Goal: Find specific page/section: Find specific page/section

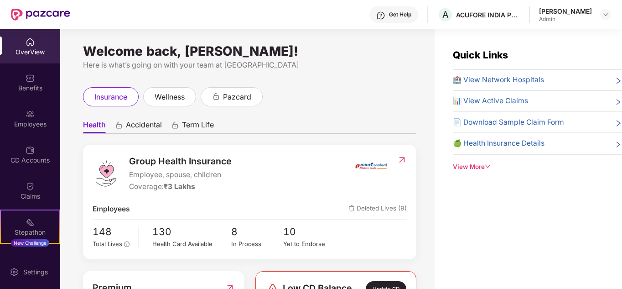
click at [29, 133] on div "Employees" at bounding box center [30, 118] width 60 height 34
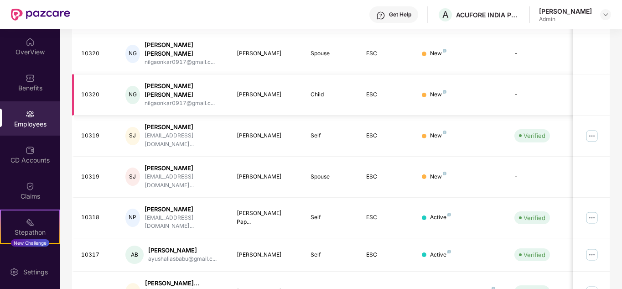
scroll to position [280, 0]
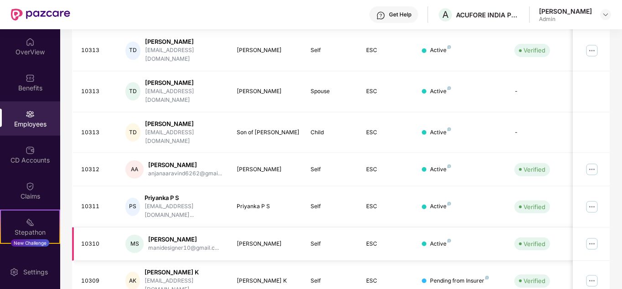
scroll to position [143, 0]
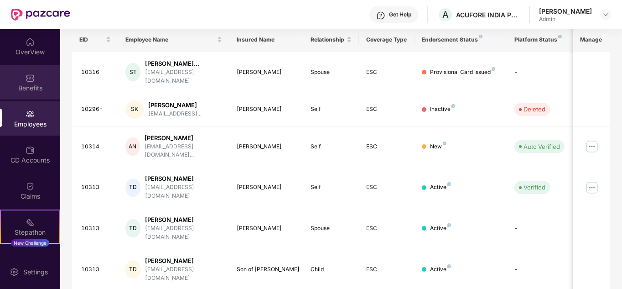
click at [28, 78] on img at bounding box center [30, 77] width 9 height 9
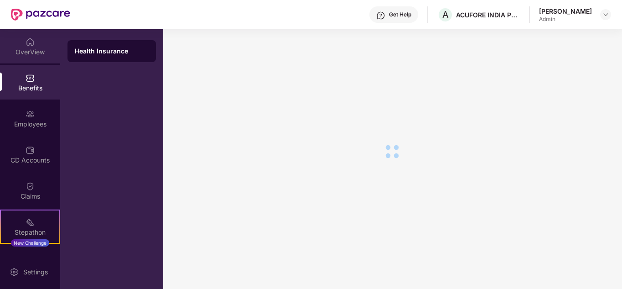
click at [23, 51] on div "OverView" at bounding box center [30, 51] width 60 height 9
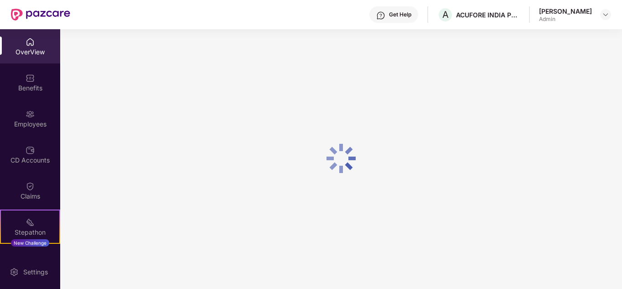
scroll to position [29, 0]
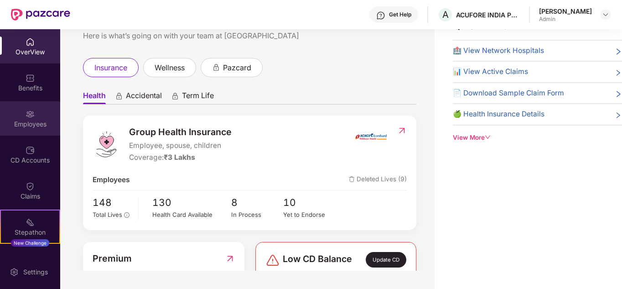
click at [22, 121] on div "Employees" at bounding box center [30, 123] width 60 height 9
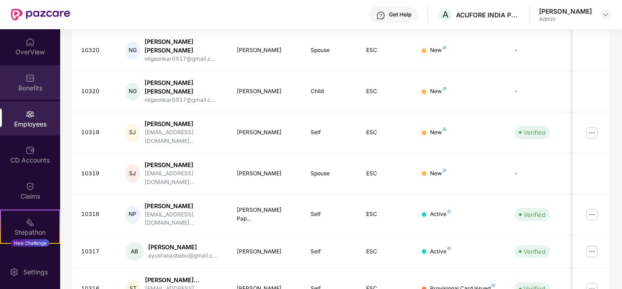
click at [26, 80] on img at bounding box center [30, 77] width 9 height 9
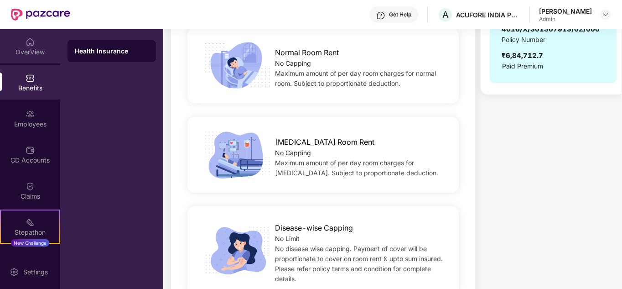
click at [23, 47] on div "OverView" at bounding box center [30, 51] width 60 height 9
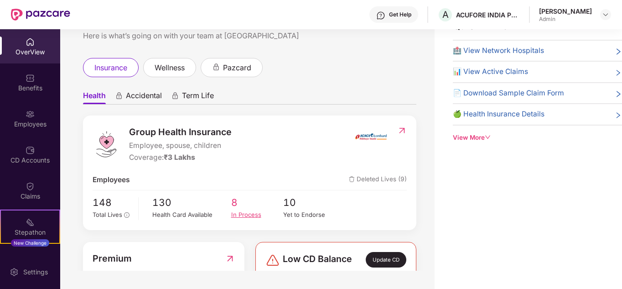
click at [245, 215] on div "In Process" at bounding box center [257, 215] width 52 height 10
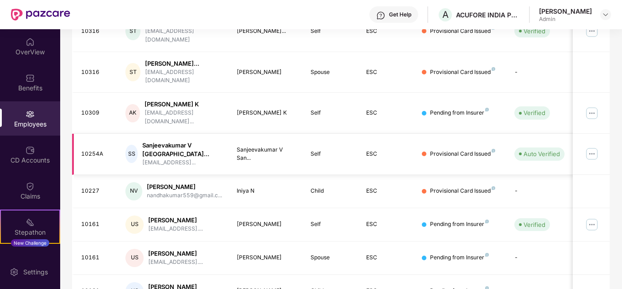
scroll to position [228, 0]
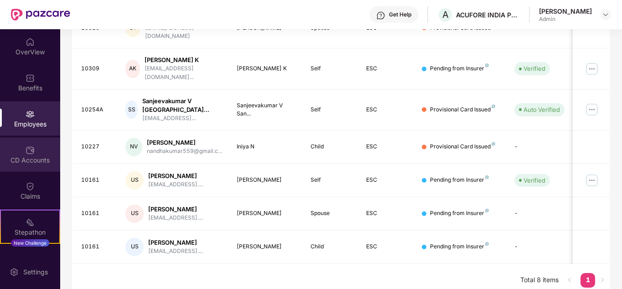
click at [24, 156] on div "CD Accounts" at bounding box center [30, 159] width 60 height 9
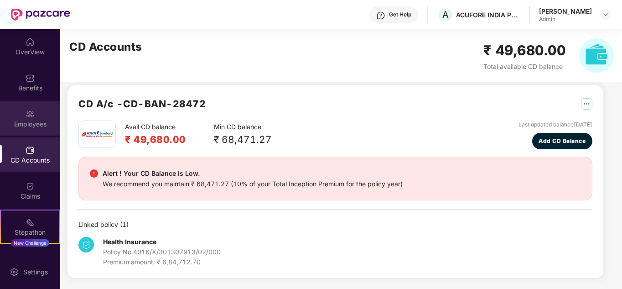
click at [26, 122] on div "Employees" at bounding box center [30, 123] width 60 height 9
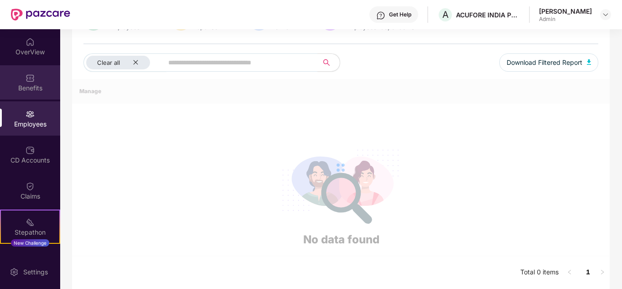
click at [35, 77] on div "Benefits" at bounding box center [30, 82] width 60 height 34
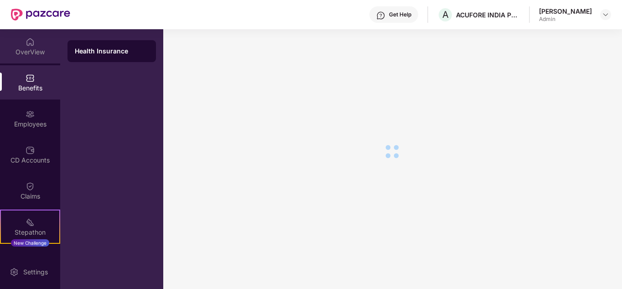
click at [32, 49] on div "OverView" at bounding box center [30, 51] width 60 height 9
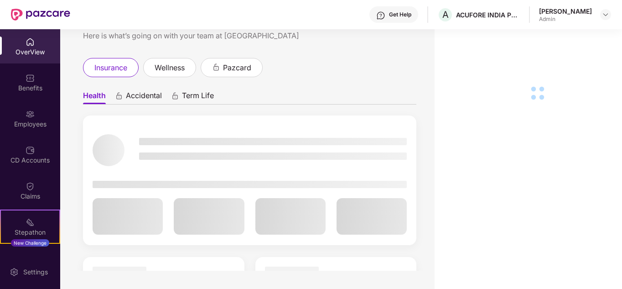
click at [34, 122] on div "Employees" at bounding box center [30, 123] width 60 height 9
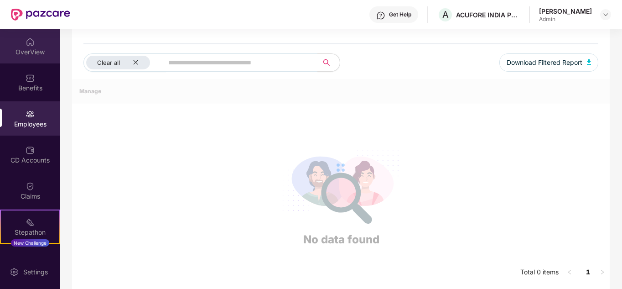
click at [20, 55] on div "OverView" at bounding box center [30, 51] width 60 height 9
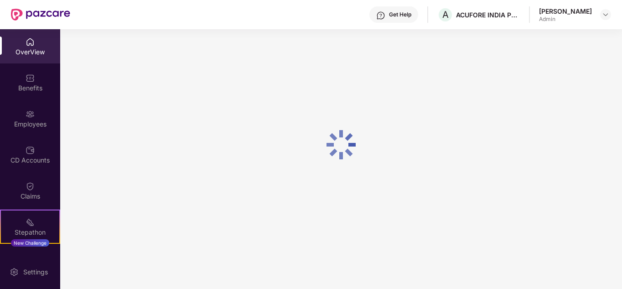
scroll to position [29, 0]
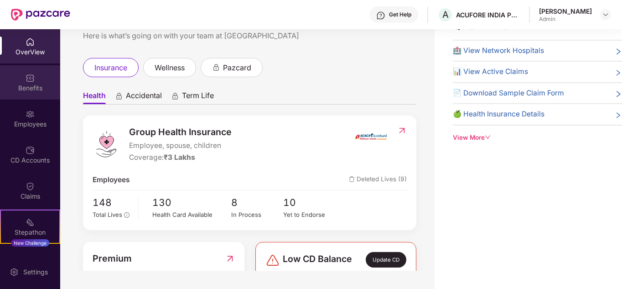
click at [37, 79] on div "Benefits" at bounding box center [30, 82] width 60 height 34
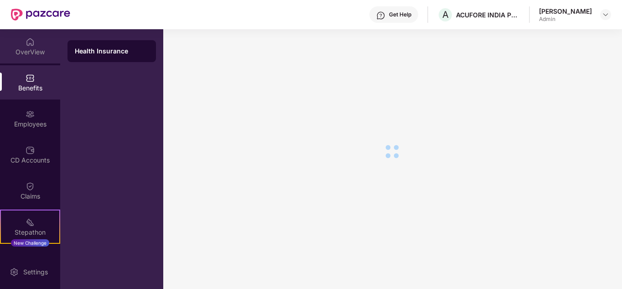
click at [32, 48] on div "OverView" at bounding box center [30, 51] width 60 height 9
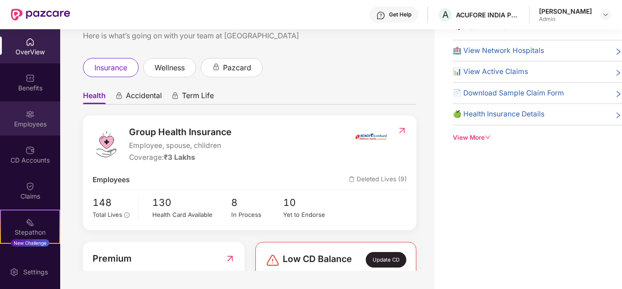
click at [43, 122] on div "Employees" at bounding box center [30, 123] width 60 height 9
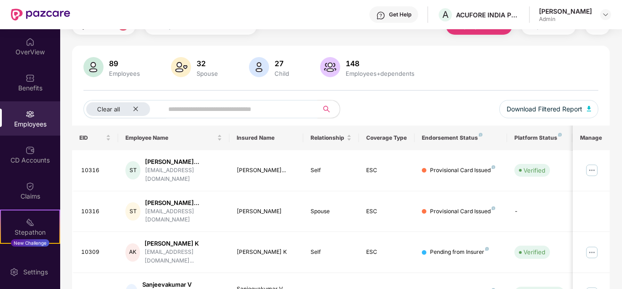
scroll to position [0, 0]
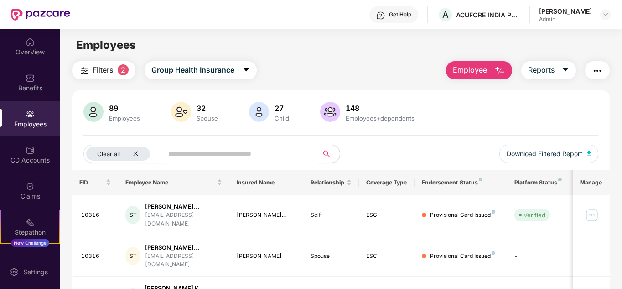
click at [108, 68] on span "Filters" at bounding box center [103, 69] width 21 height 11
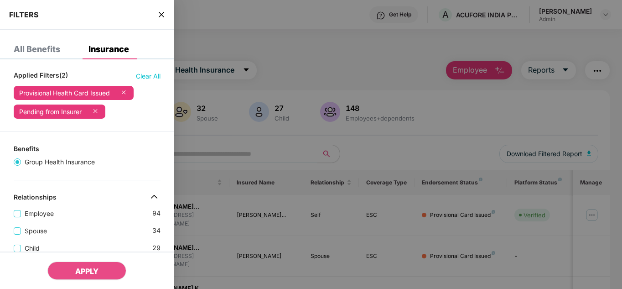
click at [152, 74] on span "Clear All" at bounding box center [148, 76] width 25 height 10
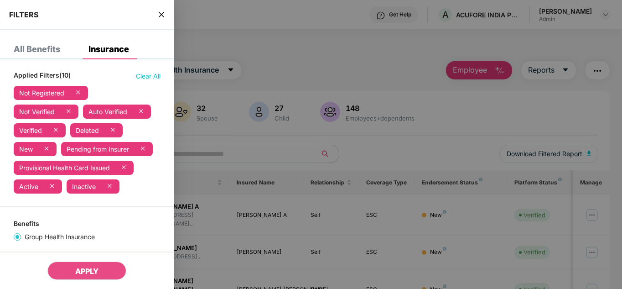
click at [151, 74] on span "Clear All" at bounding box center [148, 76] width 25 height 10
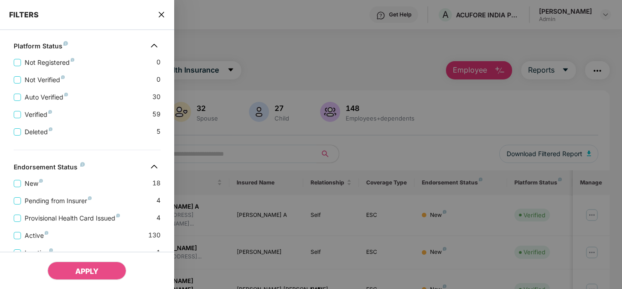
scroll to position [228, 0]
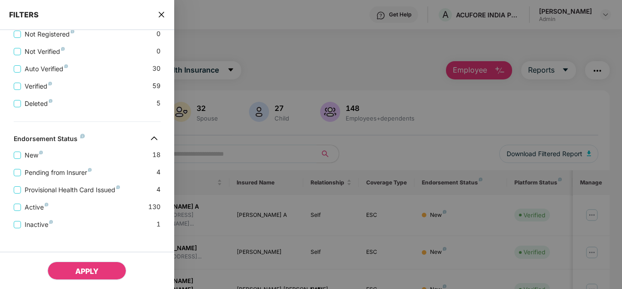
click at [75, 274] on span "APPLY" at bounding box center [86, 270] width 23 height 9
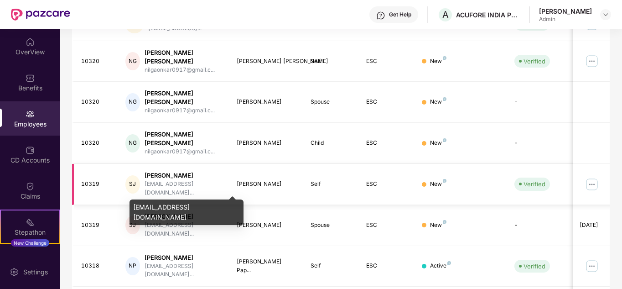
scroll to position [280, 0]
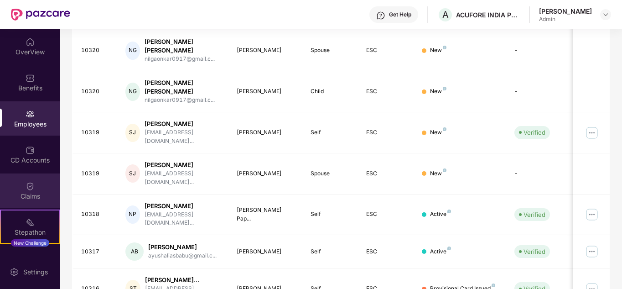
click at [36, 198] on div "Claims" at bounding box center [30, 190] width 60 height 34
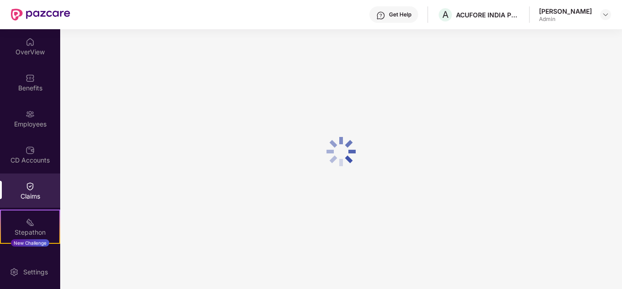
click at [33, 145] on div at bounding box center [30, 149] width 9 height 9
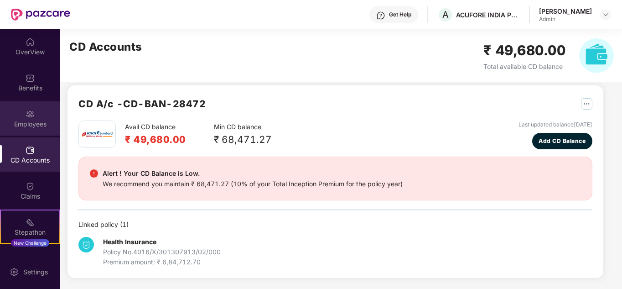
click at [35, 113] on div "Employees" at bounding box center [30, 118] width 60 height 34
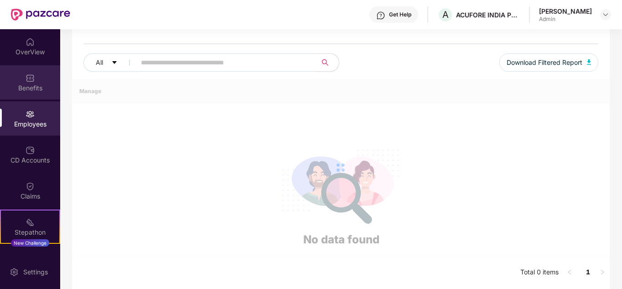
click at [32, 85] on div "Benefits" at bounding box center [30, 87] width 60 height 9
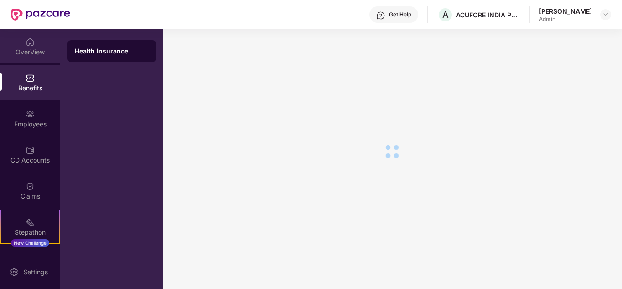
click at [36, 53] on div "OverView" at bounding box center [30, 51] width 60 height 9
